Goal: Check status

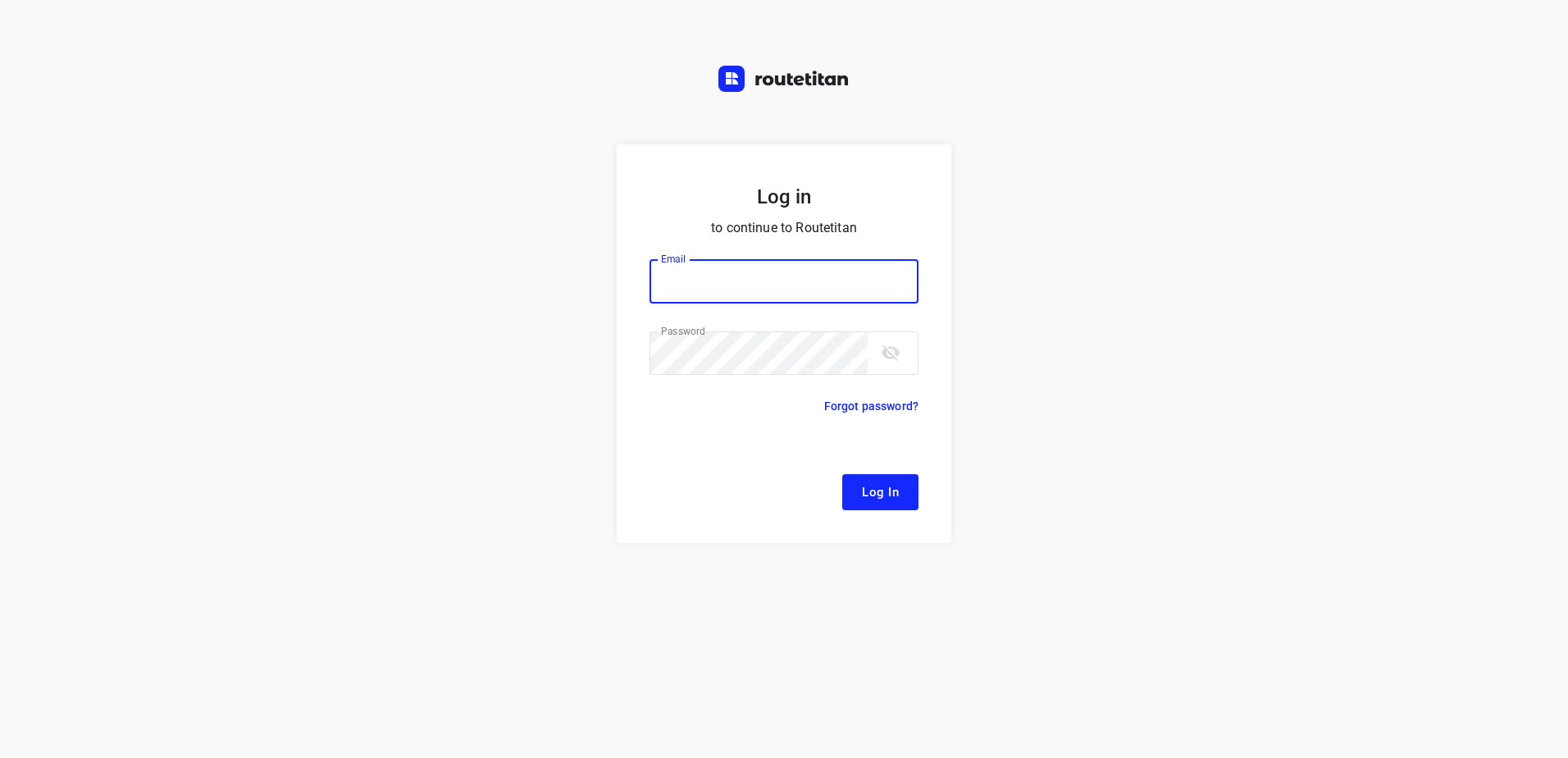
type input "[EMAIL_ADDRESS][DOMAIN_NAME]"
click at [894, 501] on span "Log In" at bounding box center [881, 492] width 37 height 21
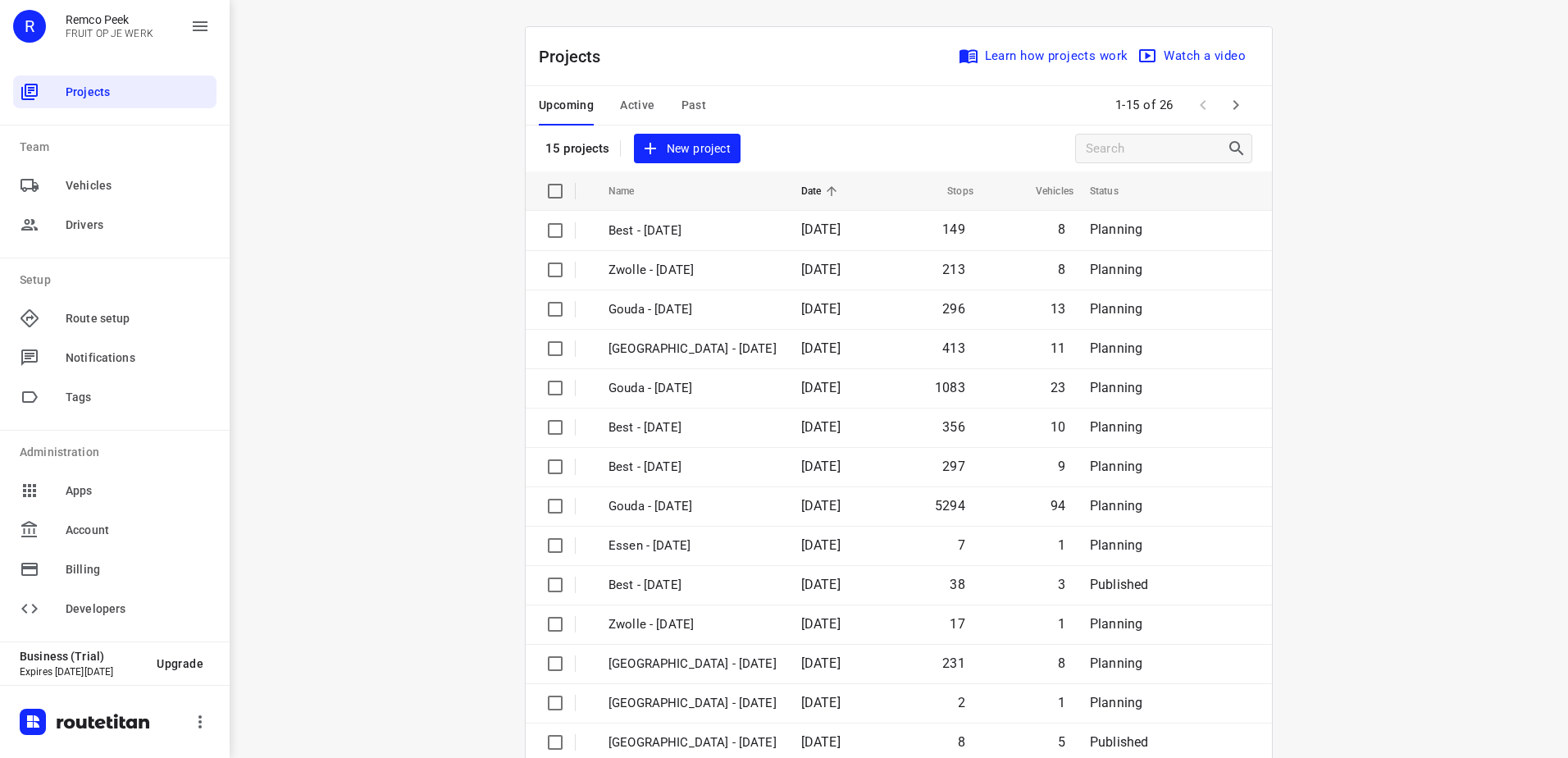
click at [646, 110] on span "Active" at bounding box center [637, 105] width 34 height 20
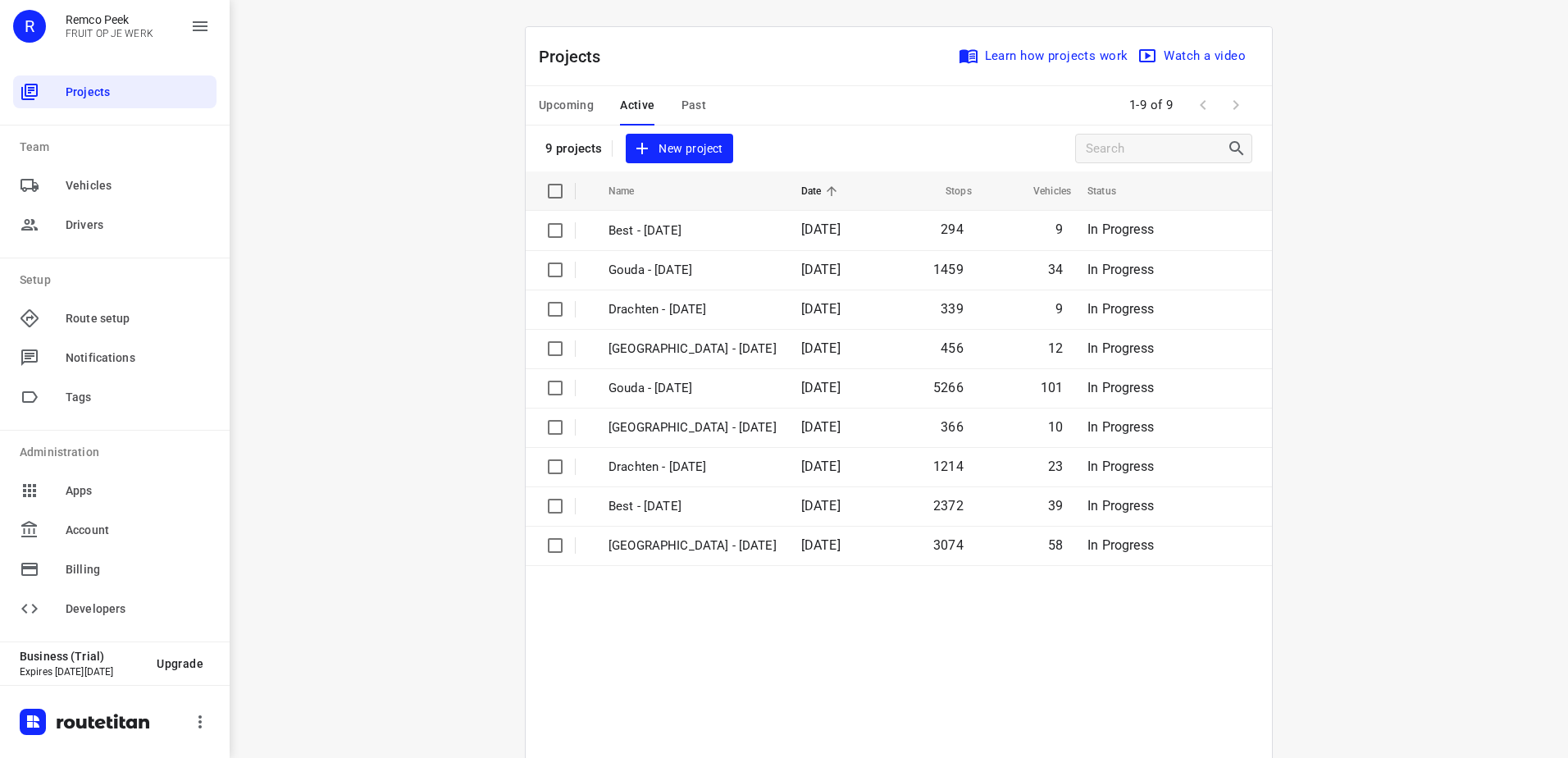
click at [695, 109] on span "Past" at bounding box center [694, 105] width 25 height 20
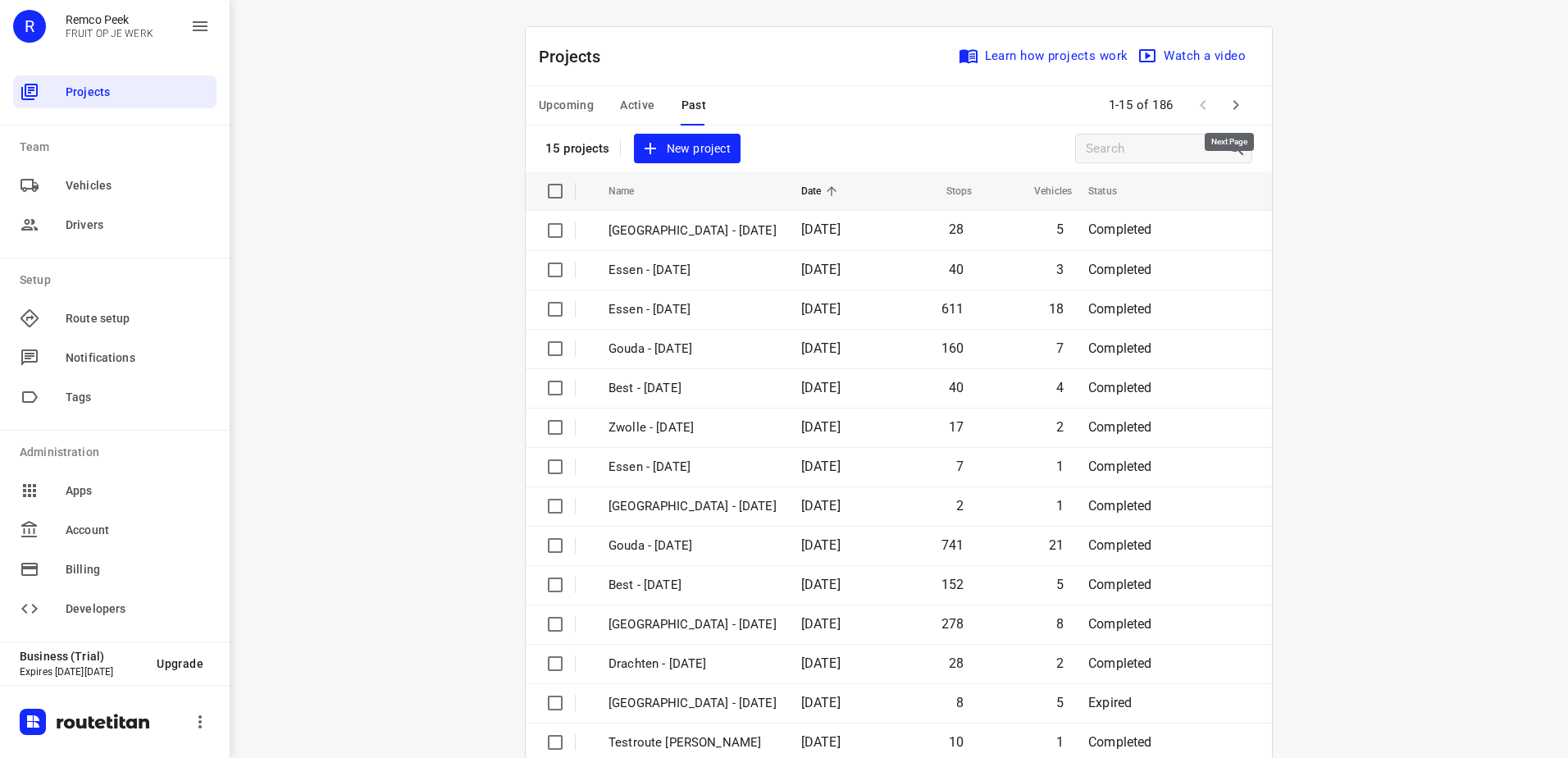
click at [1229, 99] on icon "button" at bounding box center [1236, 105] width 19 height 19
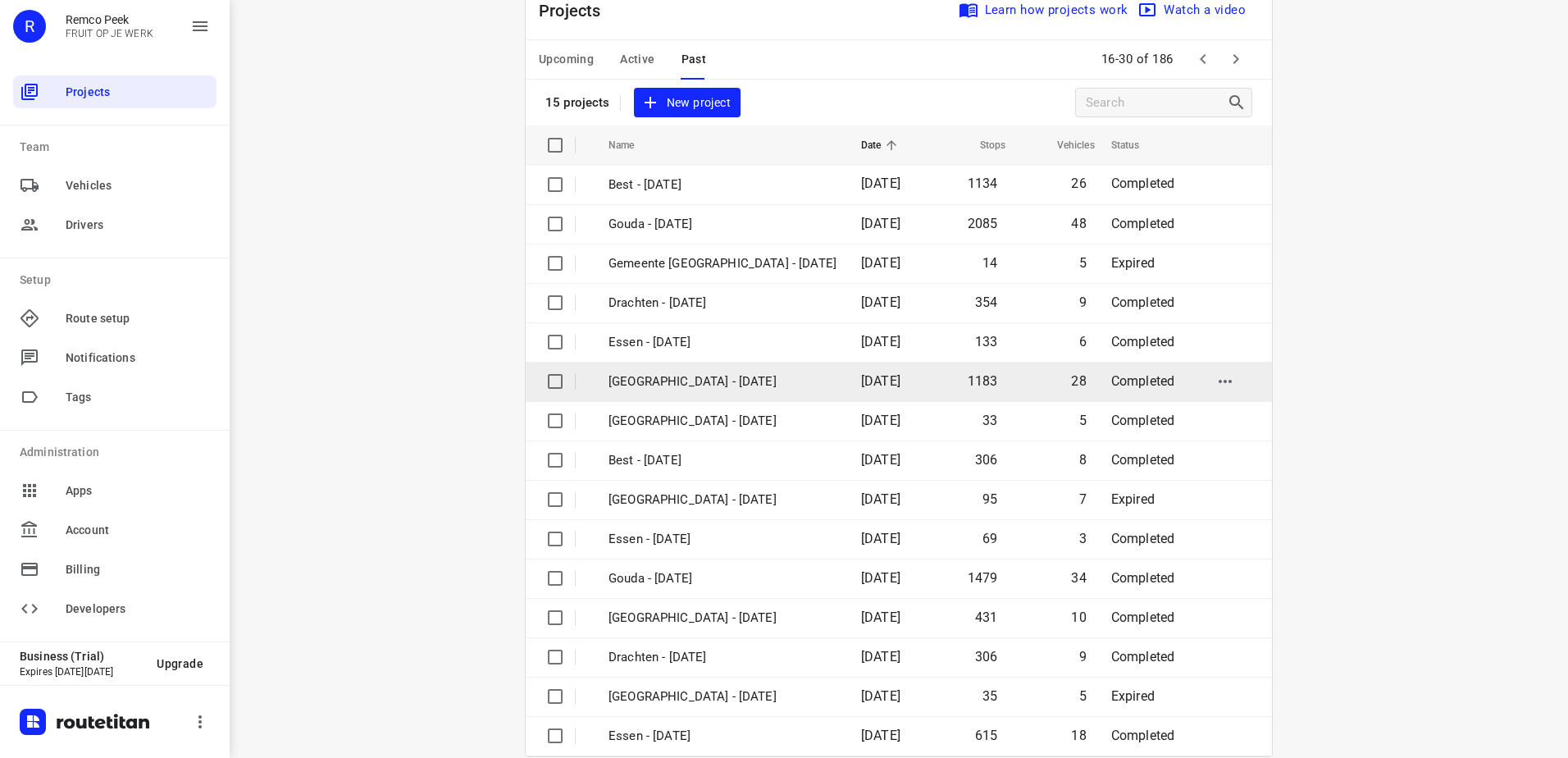
scroll to position [72, 0]
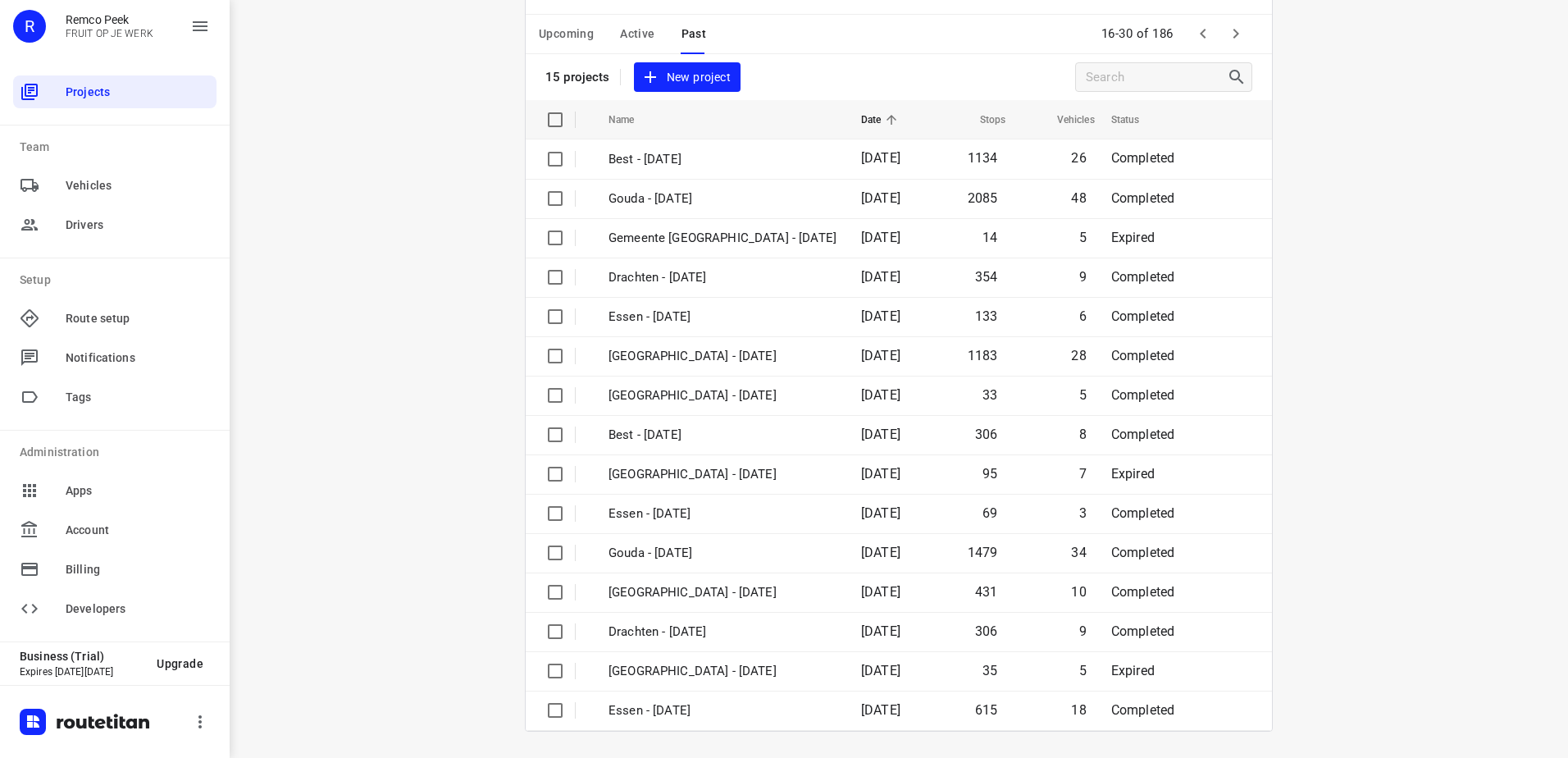
click at [1227, 15] on div "Upcoming Active Past 16-30 of 186" at bounding box center [899, 34] width 747 height 40
click at [1226, 36] on icon "button" at bounding box center [1236, 34] width 19 height 19
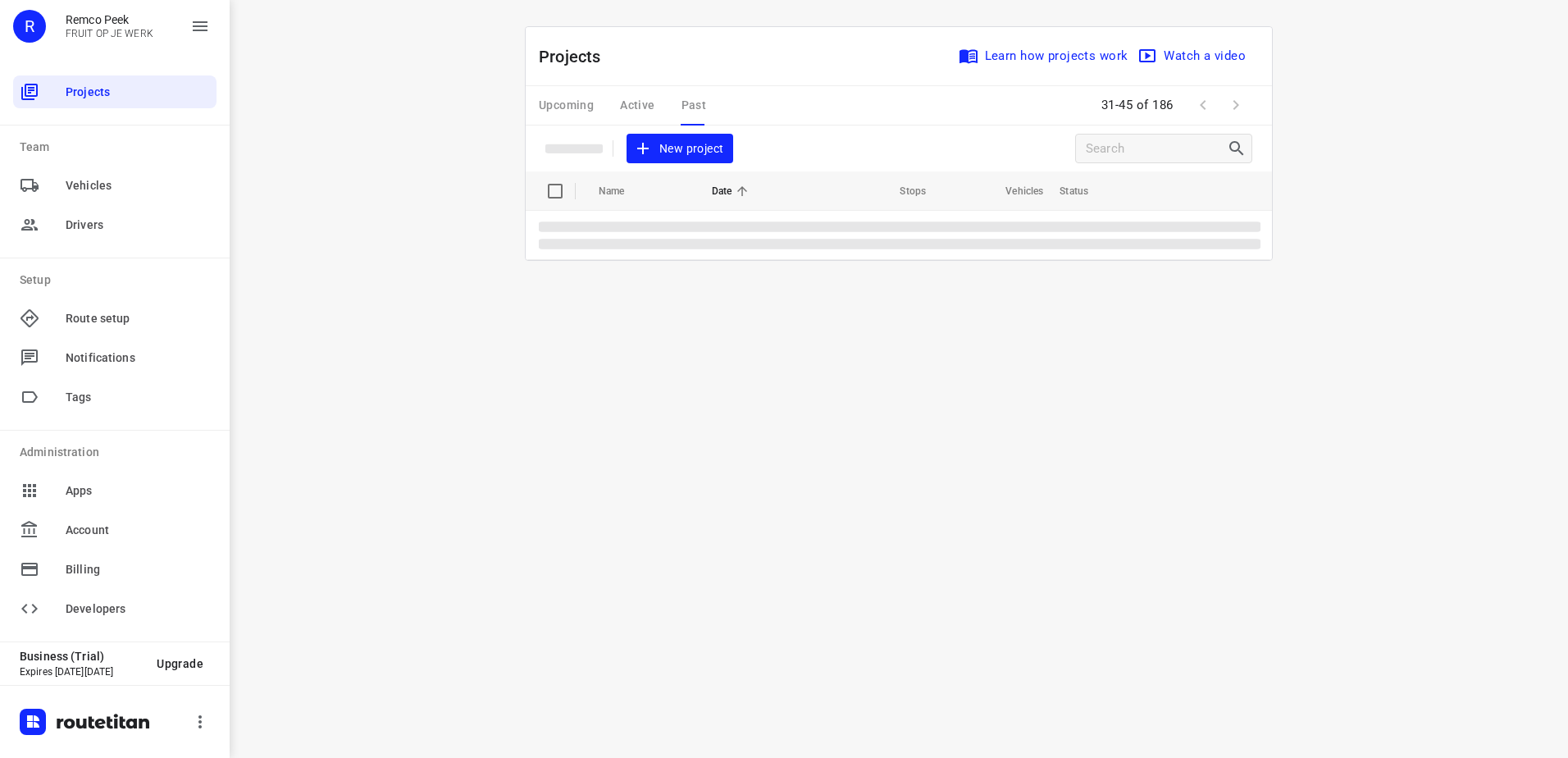
scroll to position [0, 0]
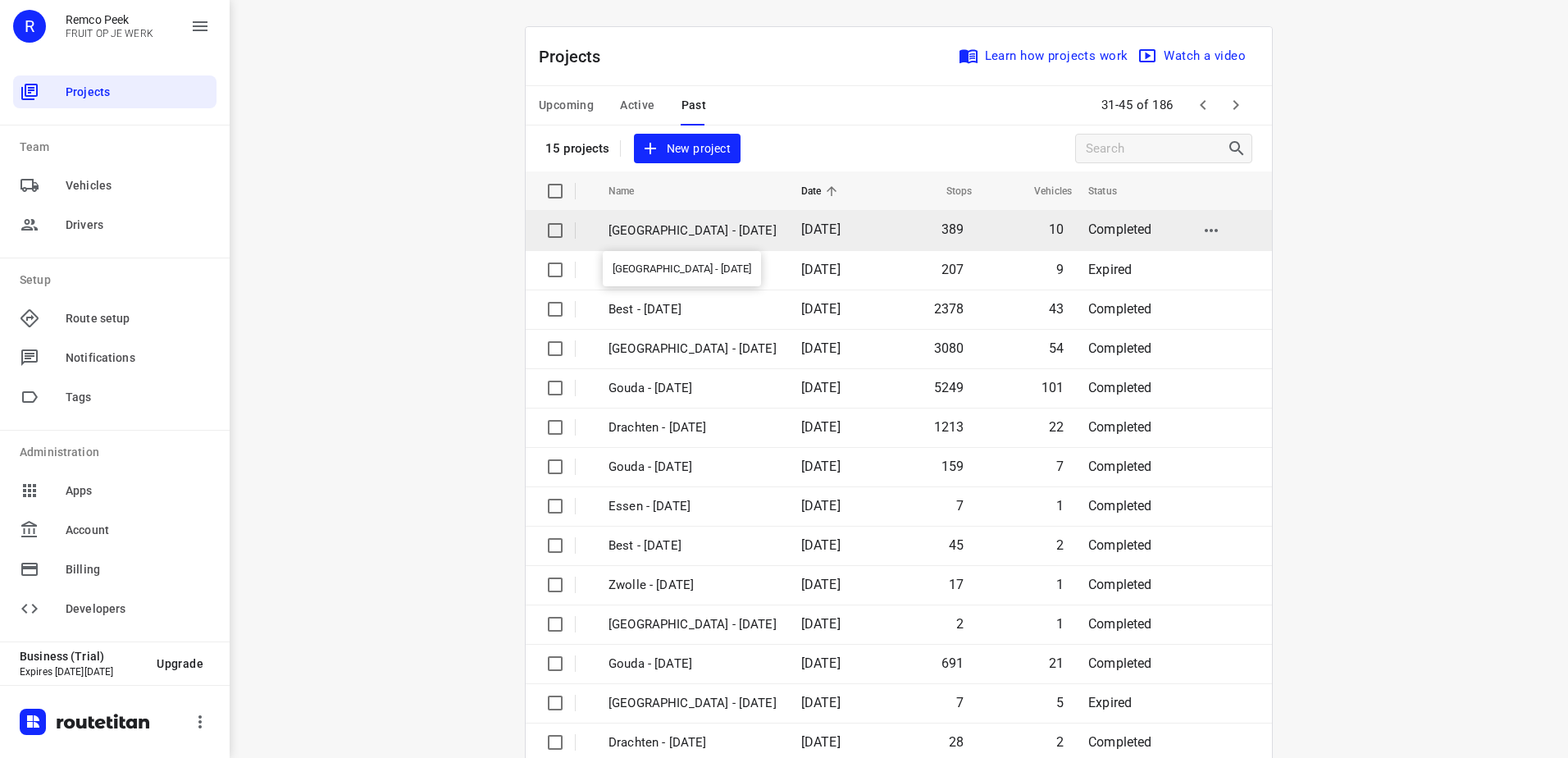
click at [674, 227] on p "[GEOGRAPHIC_DATA] - [DATE]" at bounding box center [692, 230] width 168 height 18
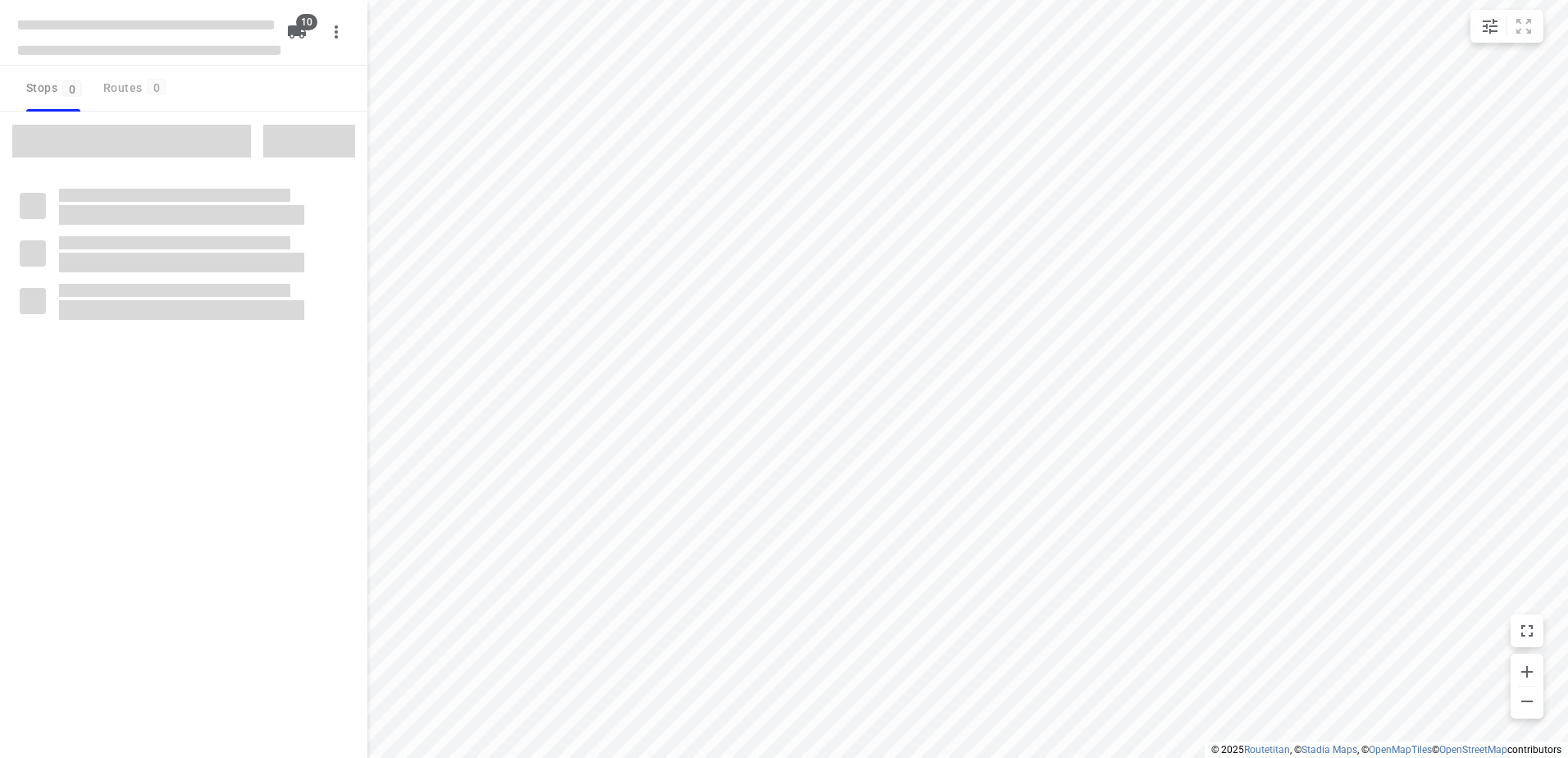
checkbox input "true"
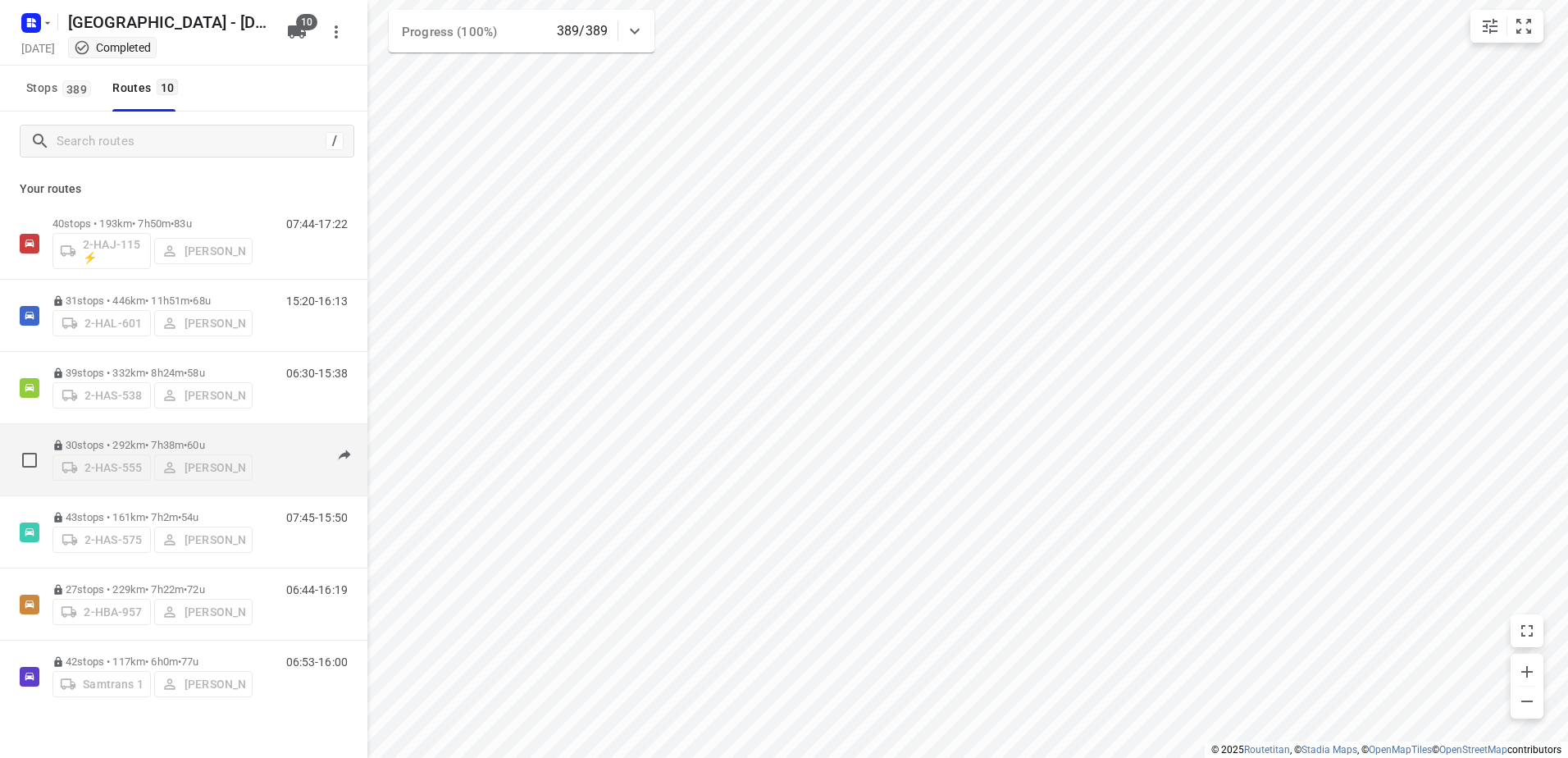
click at [129, 439] on p "30 stops • 292km • 7h38m • 60u" at bounding box center [152, 445] width 200 height 13
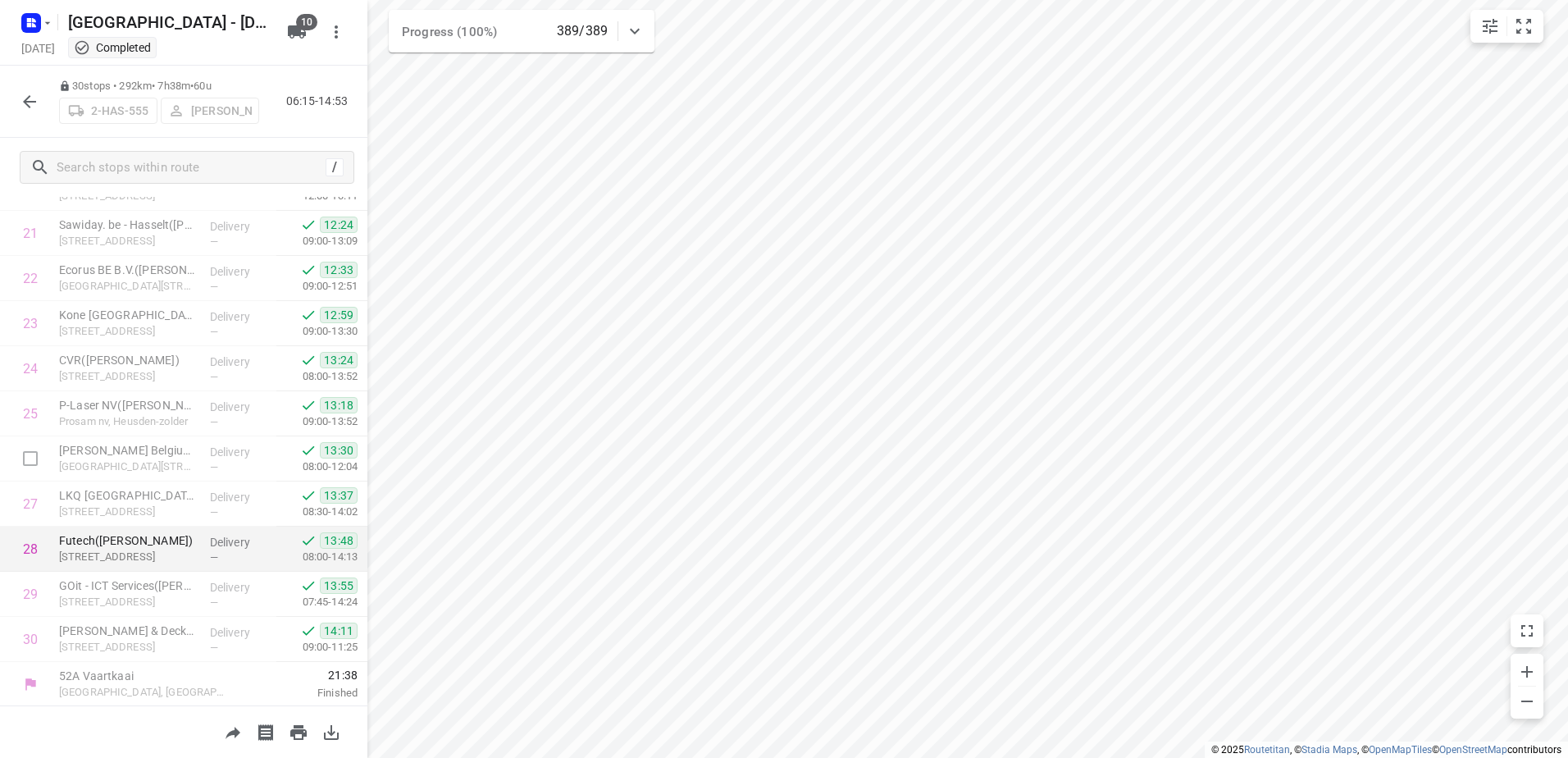
scroll to position [972, 0]
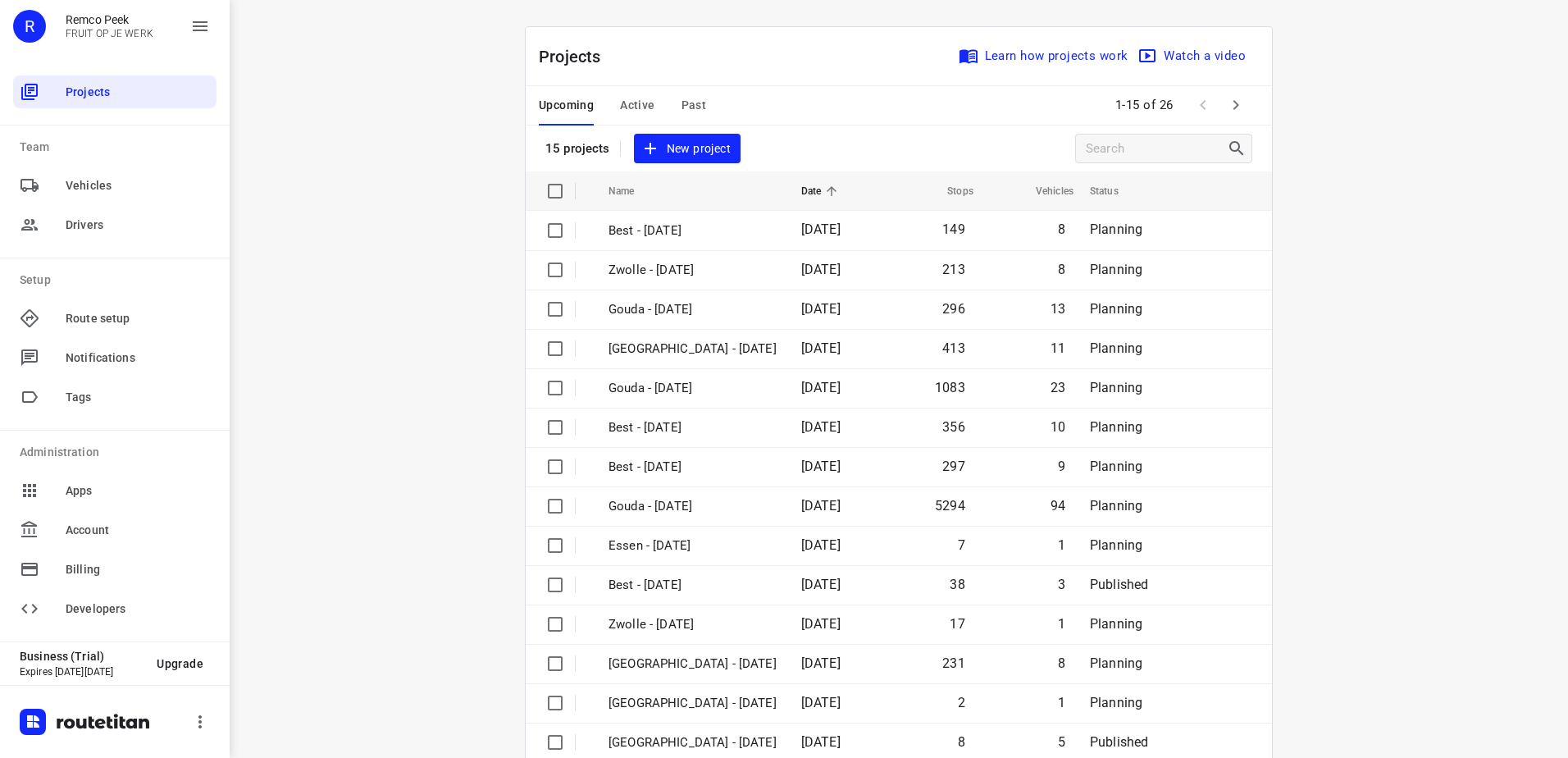
click at [635, 103] on span "Active" at bounding box center [637, 105] width 34 height 20
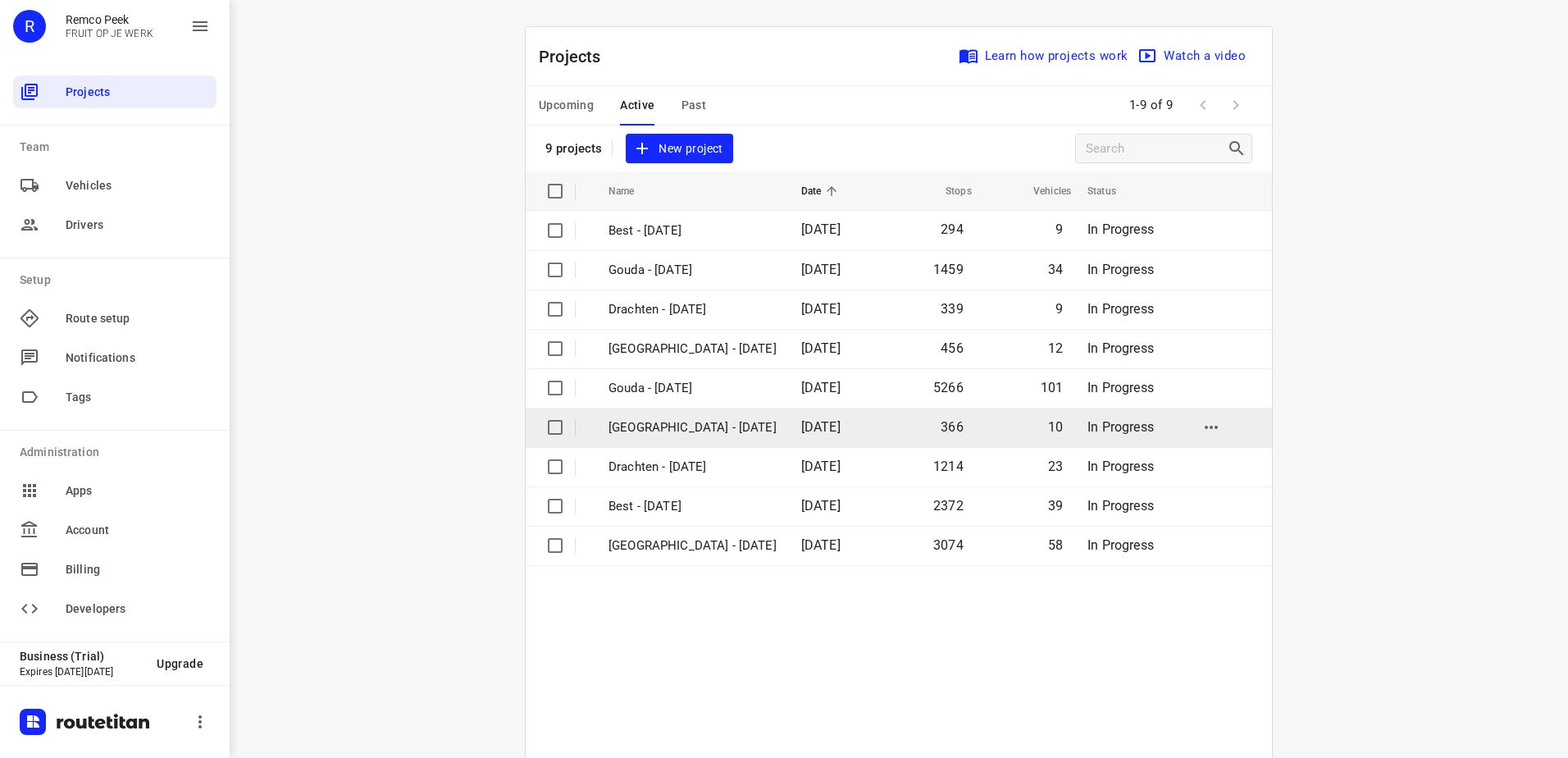
click at [716, 423] on p "[GEOGRAPHIC_DATA] - [DATE]" at bounding box center [692, 427] width 168 height 18
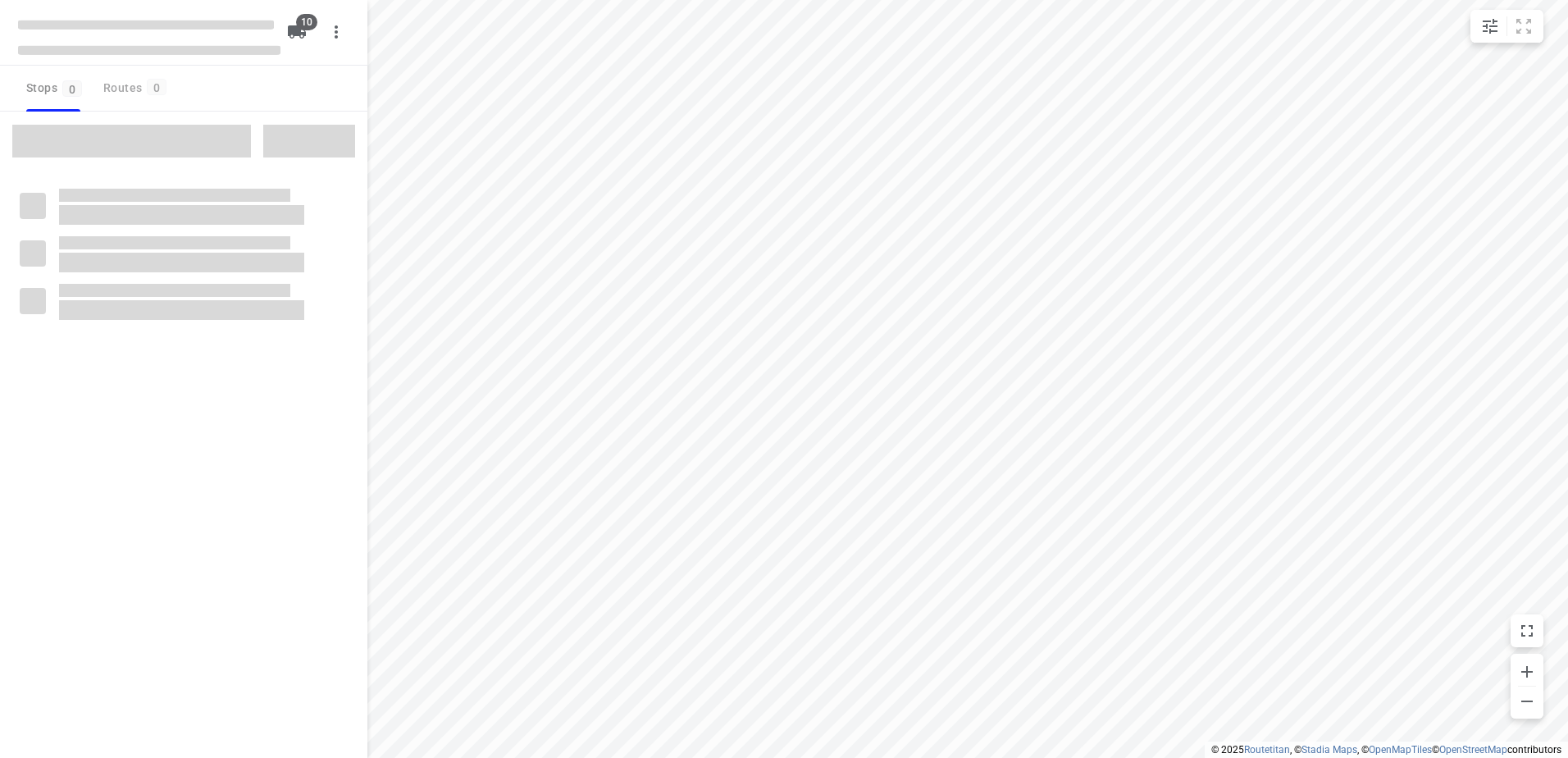
checkbox input "true"
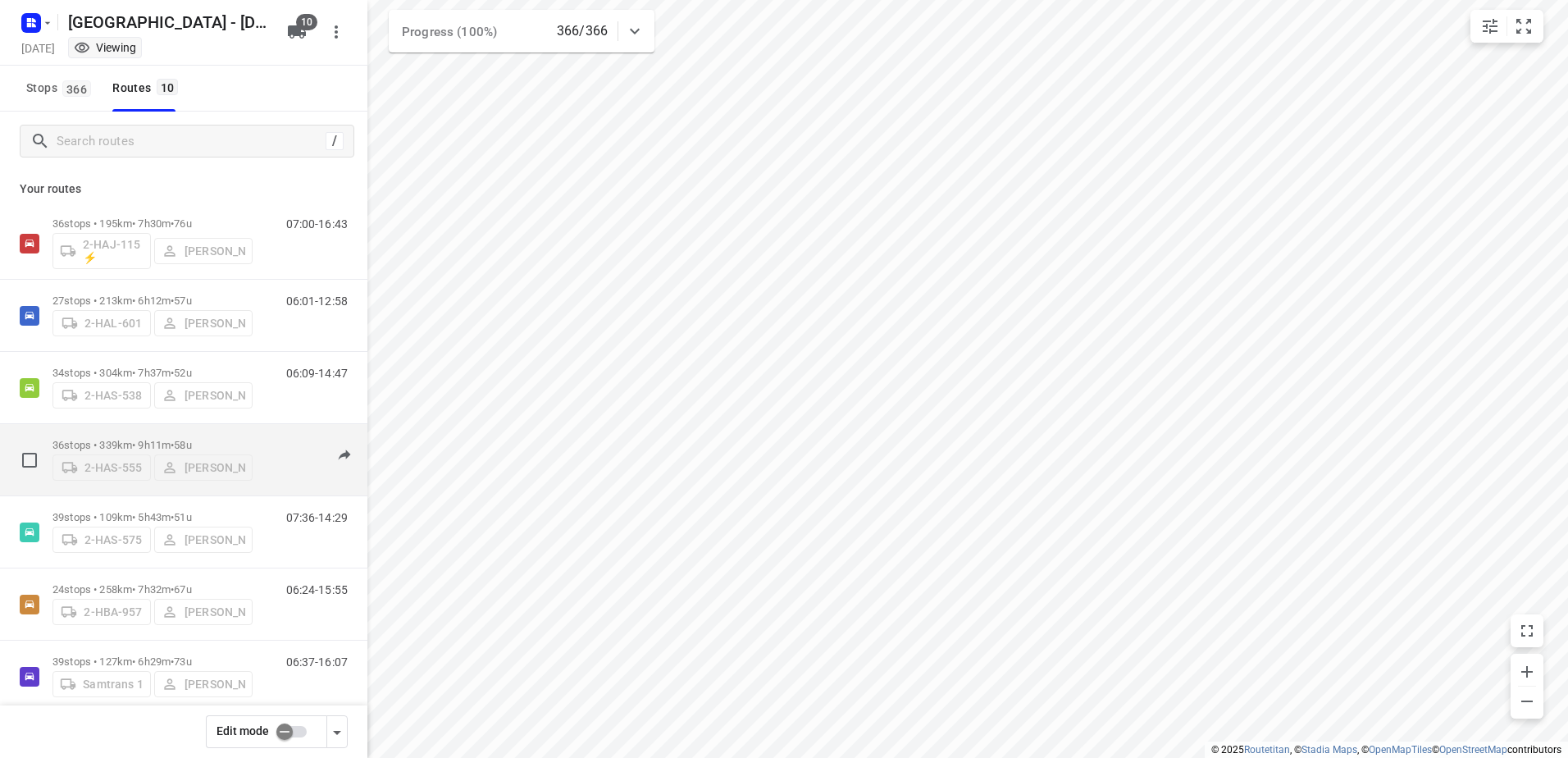
click at [100, 432] on div "36 stops • 339km • 9h11m • 58u 2-HAS-555 [PERSON_NAME]" at bounding box center [152, 460] width 200 height 58
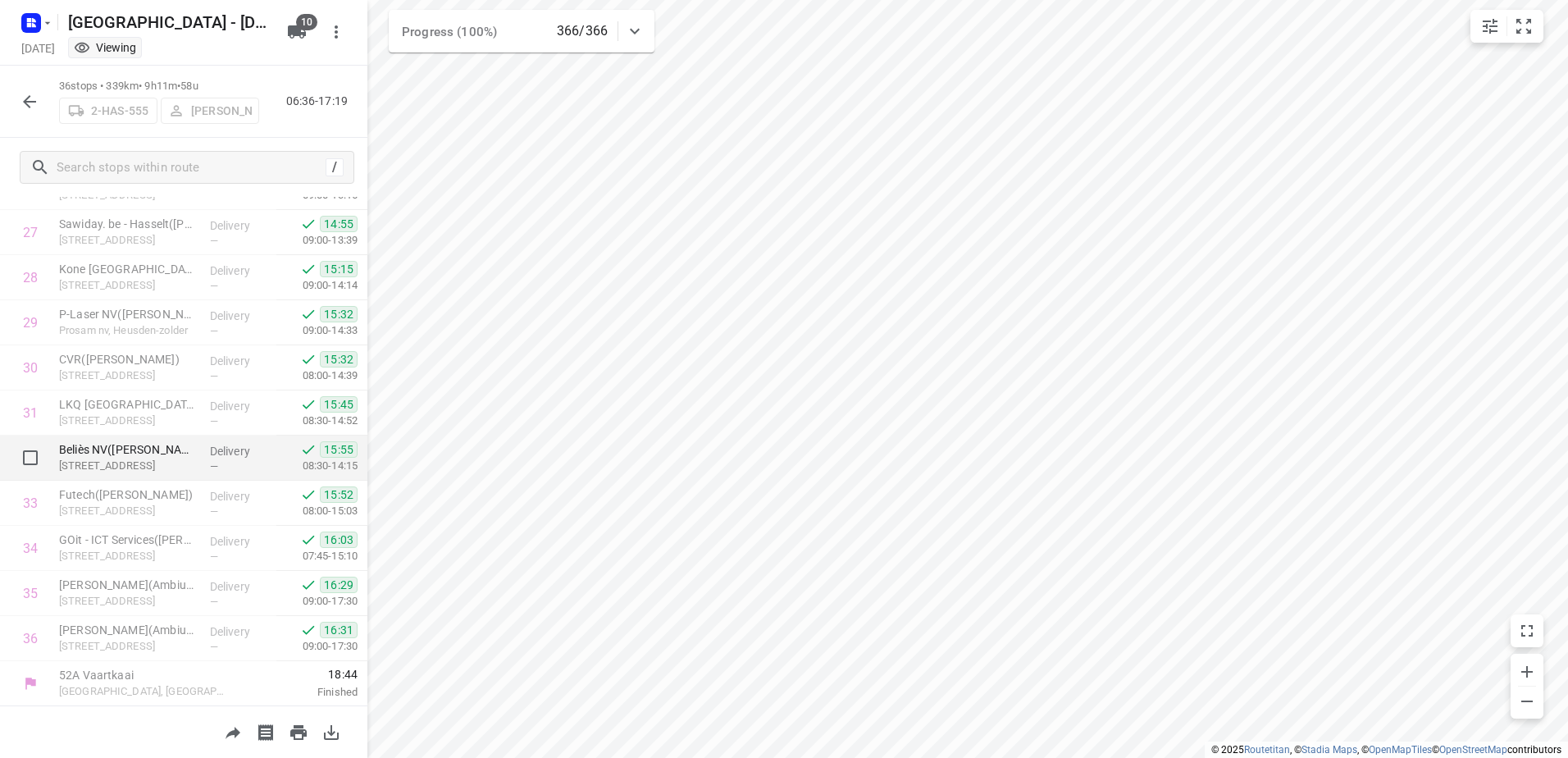
scroll to position [1242, 0]
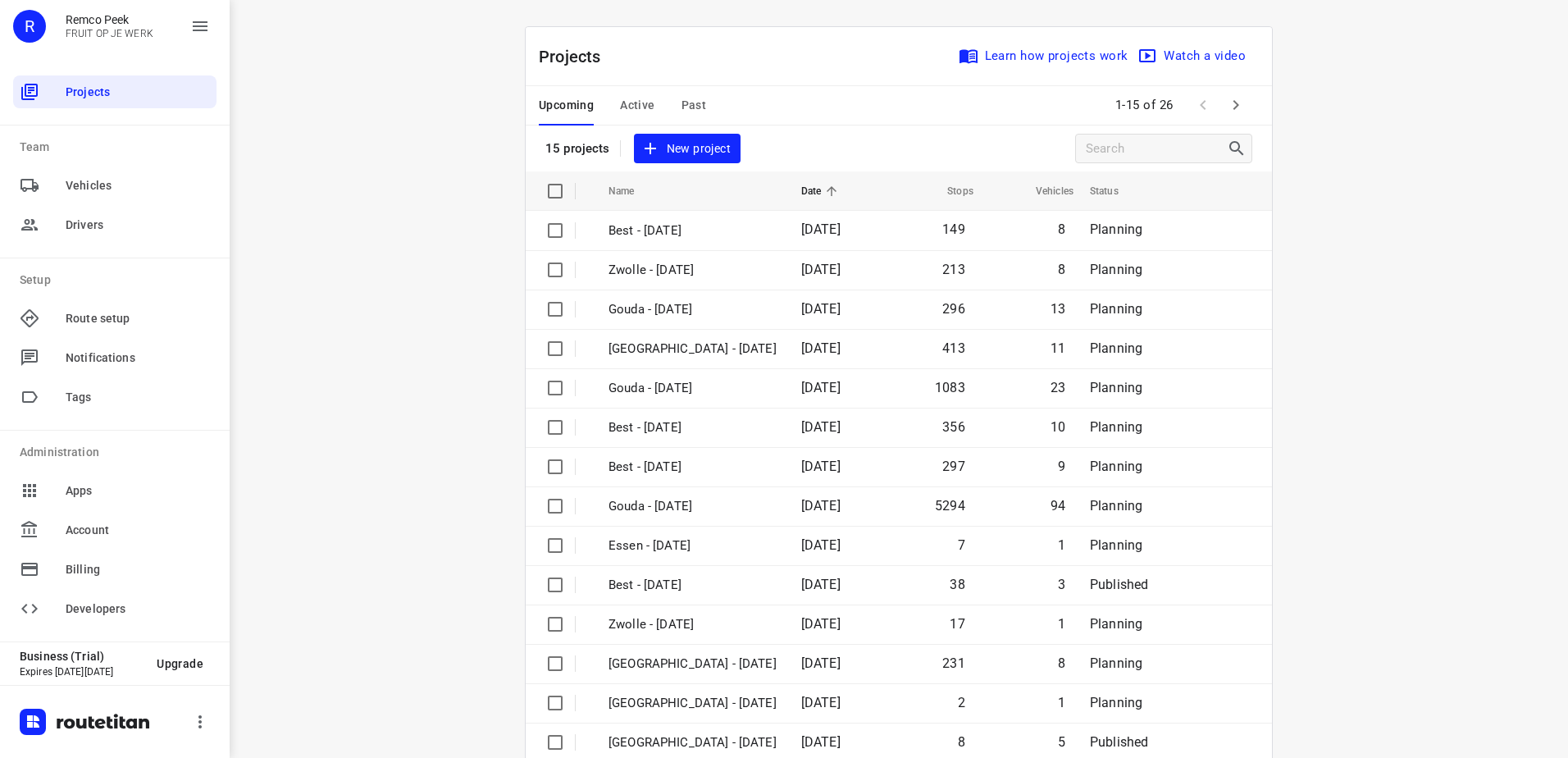
click at [643, 108] on span "Active" at bounding box center [637, 105] width 34 height 20
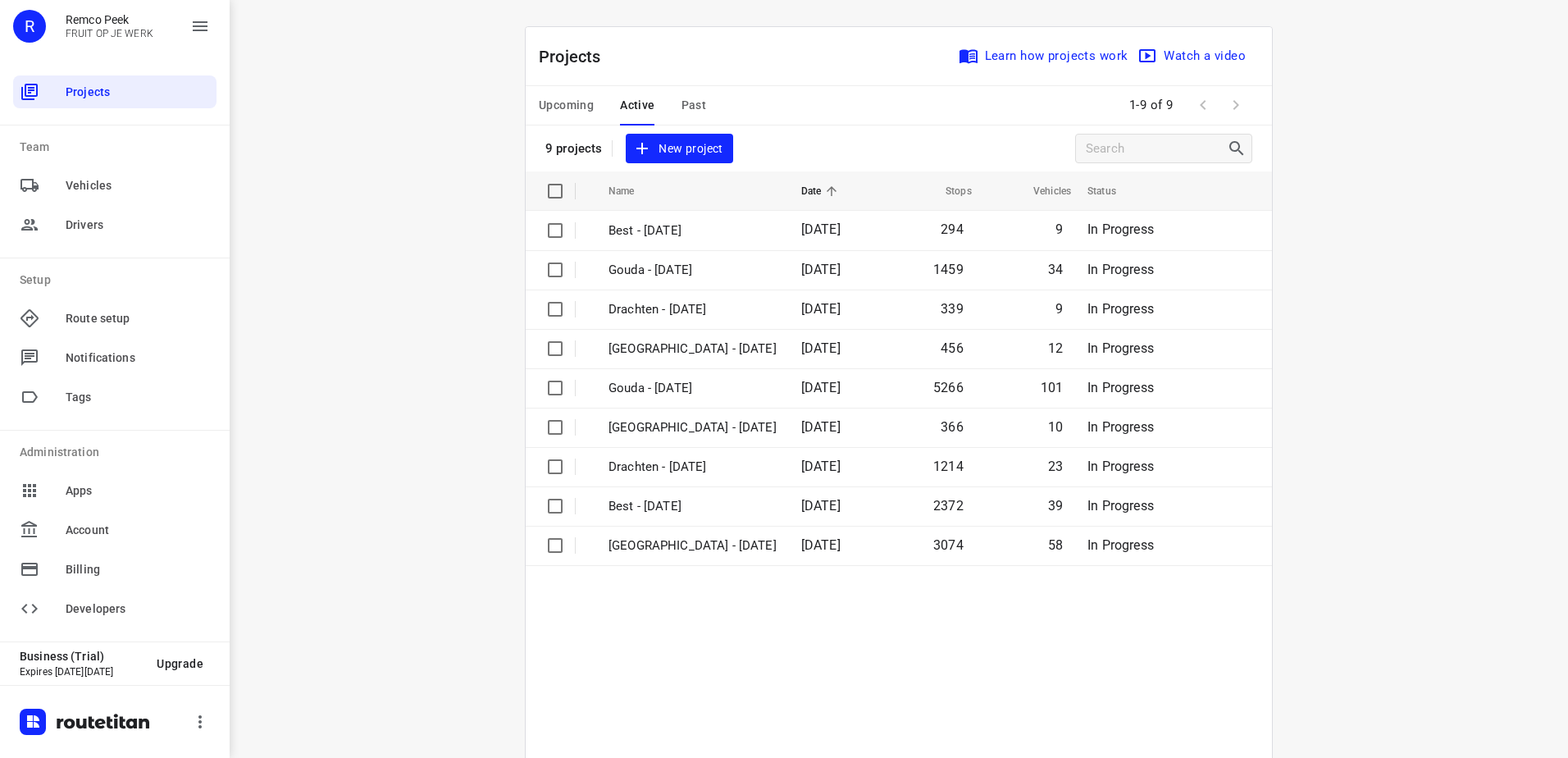
click at [697, 118] on button "Past" at bounding box center [694, 106] width 25 height 40
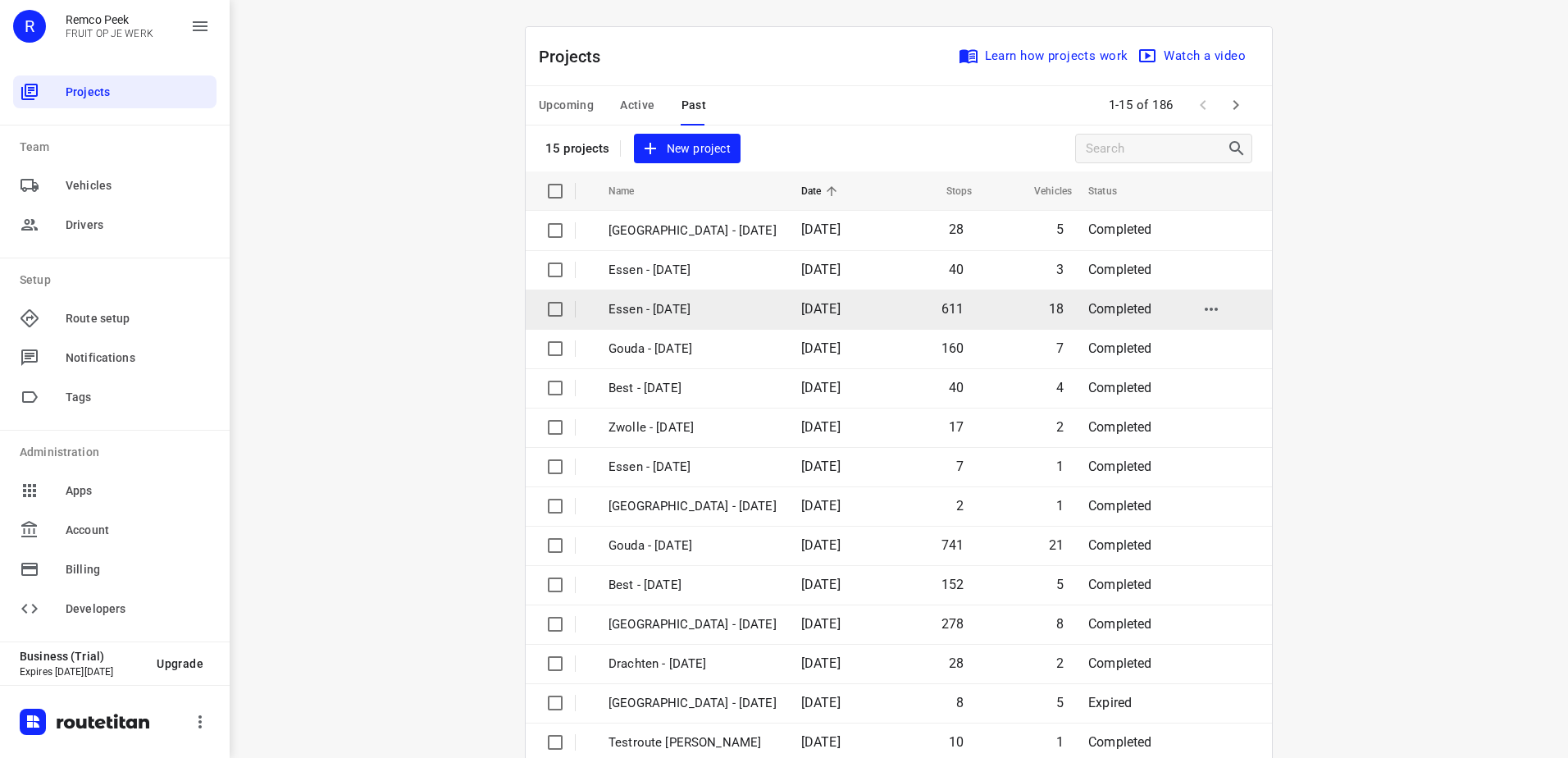
scroll to position [72, 0]
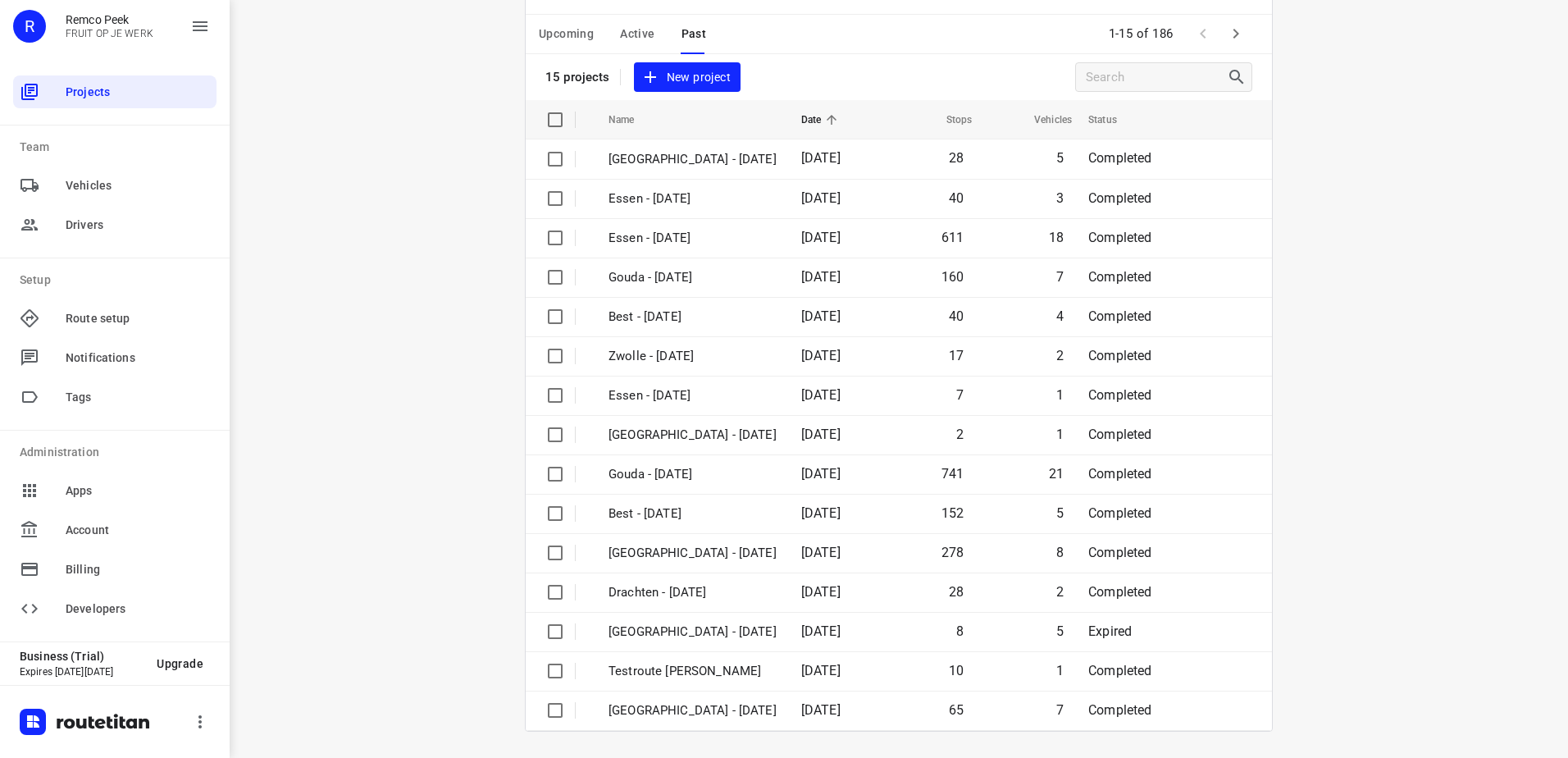
click at [1234, 33] on icon "button" at bounding box center [1237, 34] width 6 height 10
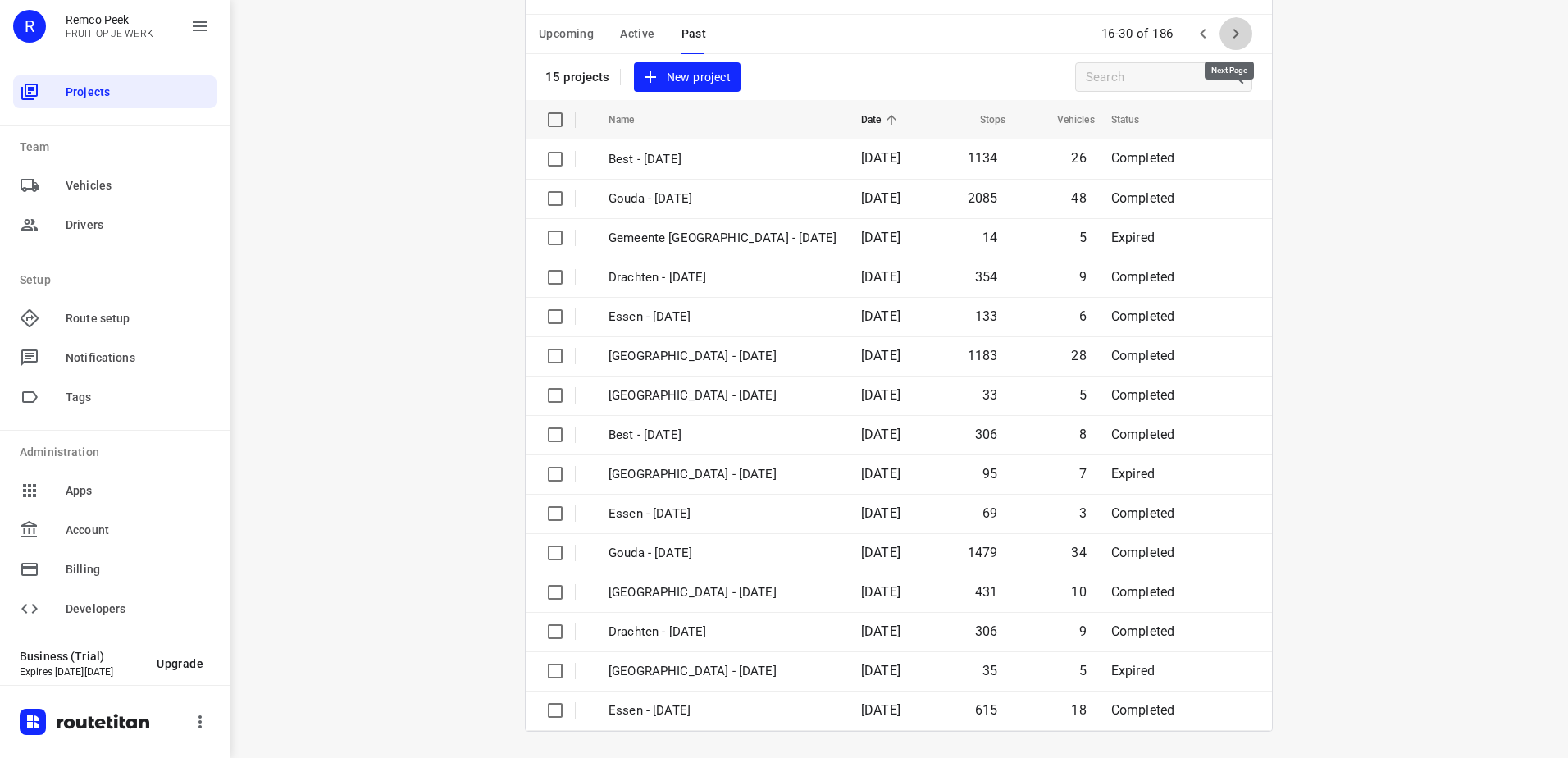
click at [1232, 37] on icon "button" at bounding box center [1236, 34] width 19 height 19
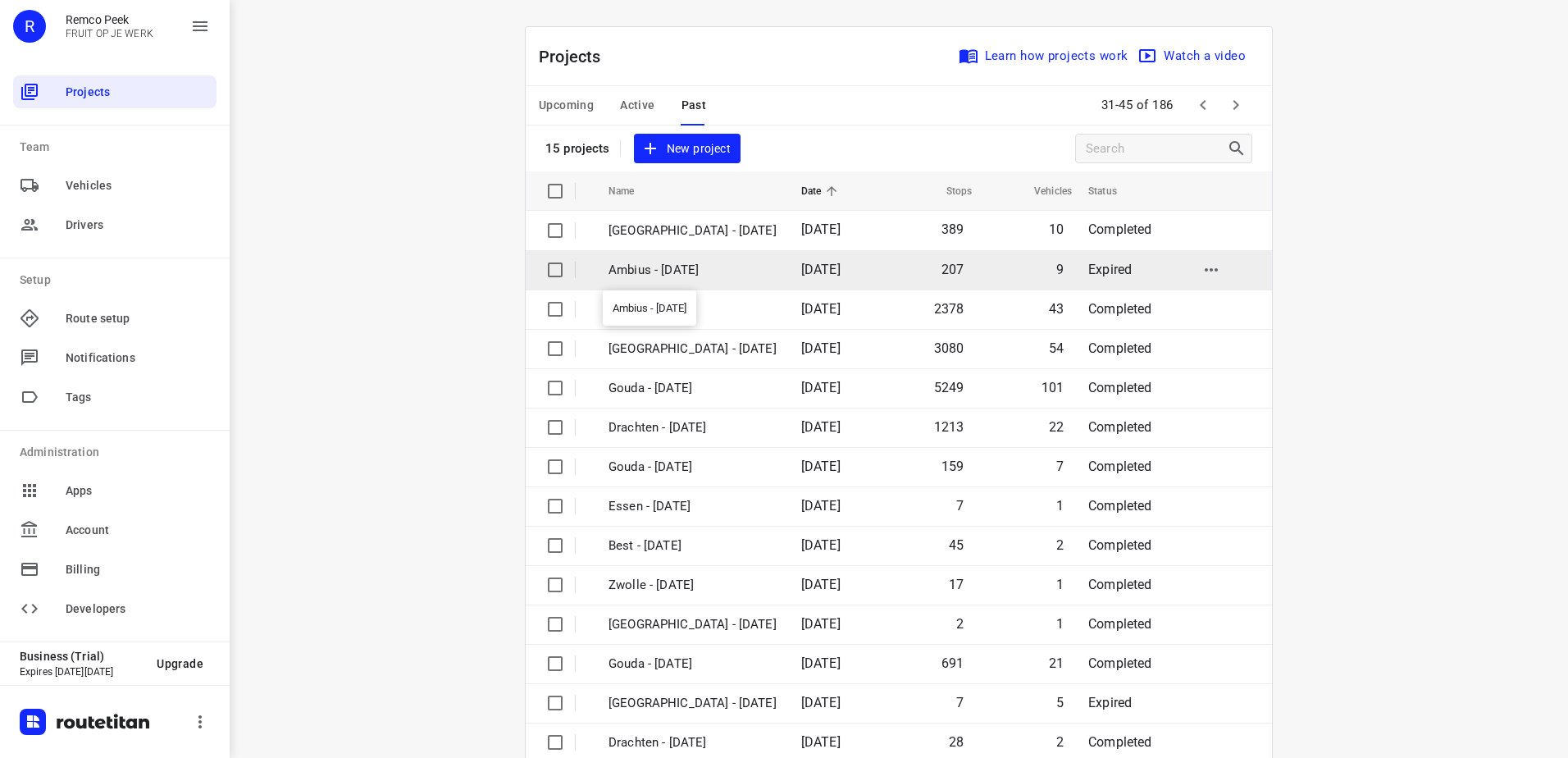
click at [668, 273] on p "Ambius - [DATE]" at bounding box center [692, 270] width 168 height 18
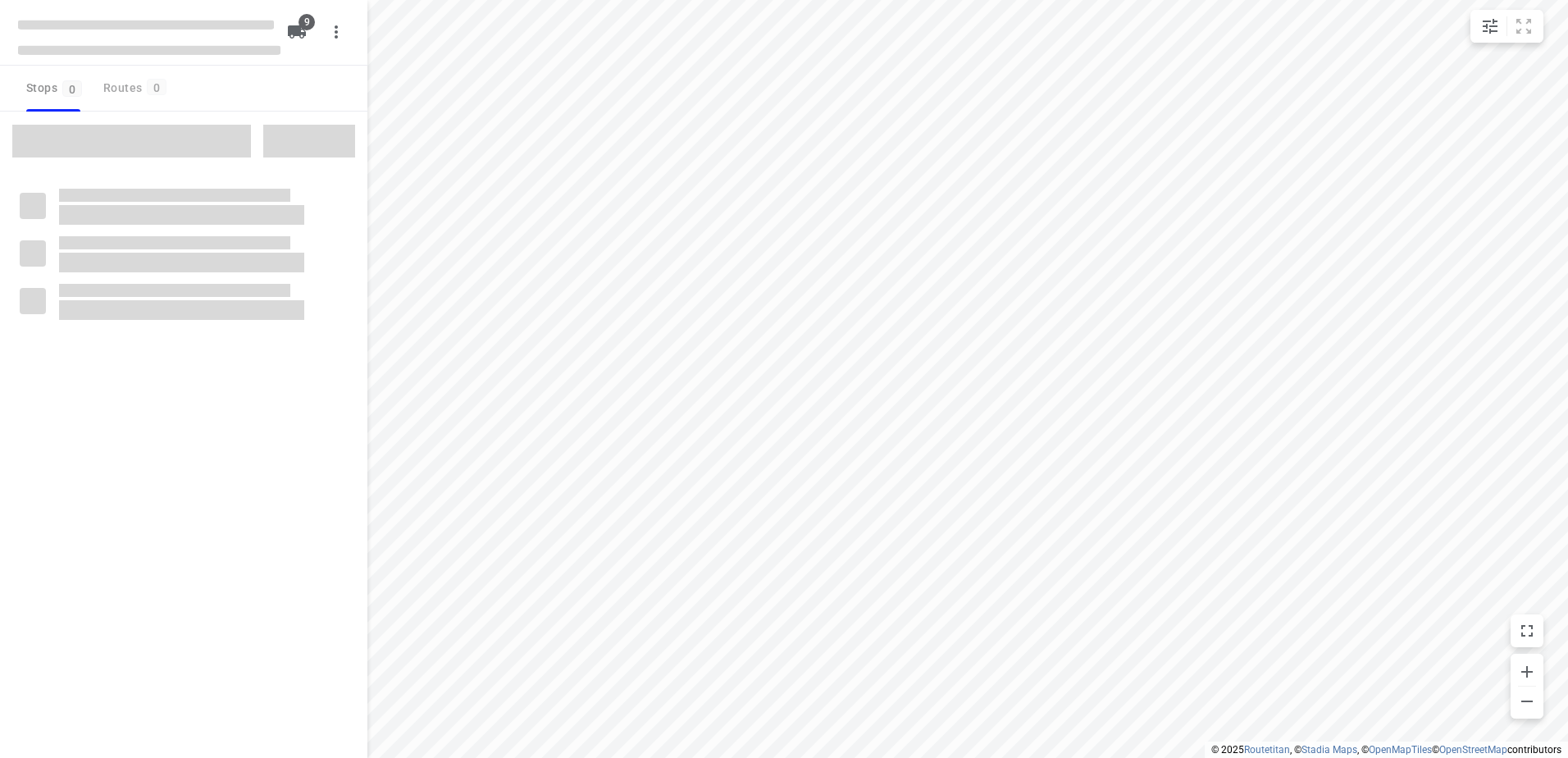
checkbox input "true"
